Goal: Information Seeking & Learning: Get advice/opinions

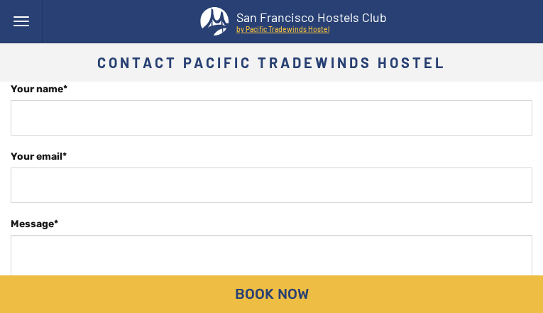
type input "scyMVdedKyzzRXx"
type input "[EMAIL_ADDRESS][DOMAIN_NAME]"
